Goal: Information Seeking & Learning: Learn about a topic

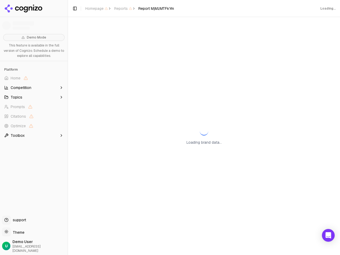
click at [34, 78] on span "Home" at bounding box center [33, 78] width 63 height 8
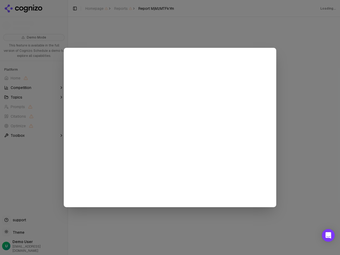
click at [34, 88] on div at bounding box center [170, 127] width 340 height 255
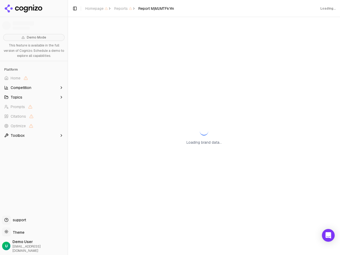
click at [34, 97] on button "Topics" at bounding box center [33, 97] width 63 height 8
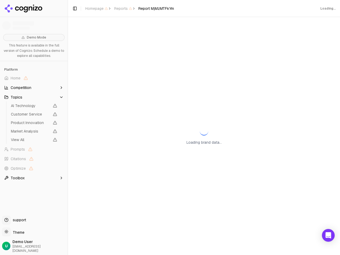
click at [34, 107] on span "AI Technology" at bounding box center [30, 105] width 39 height 5
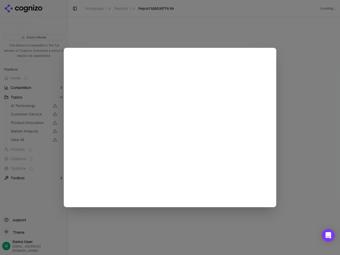
click at [34, 116] on div at bounding box center [170, 127] width 340 height 255
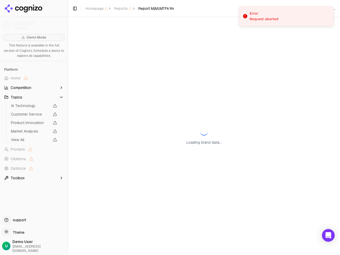
click at [34, 126] on span "Product Innovation" at bounding box center [34, 122] width 50 height 7
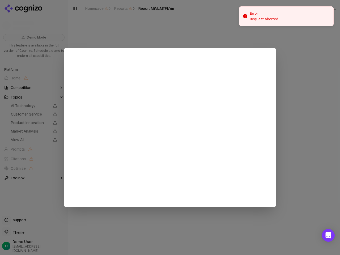
click at [34, 135] on div at bounding box center [170, 127] width 340 height 255
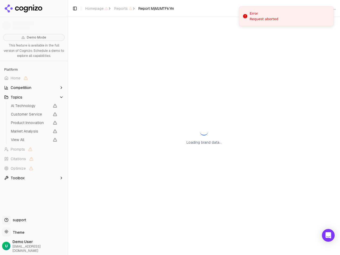
click at [68, 127] on button "Toggle Sidebar" at bounding box center [68, 127] width 4 height 255
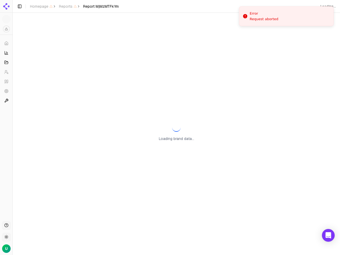
click at [23, 8] on button "Toggle Sidebar" at bounding box center [19, 6] width 7 height 7
